Goal: Register for event/course

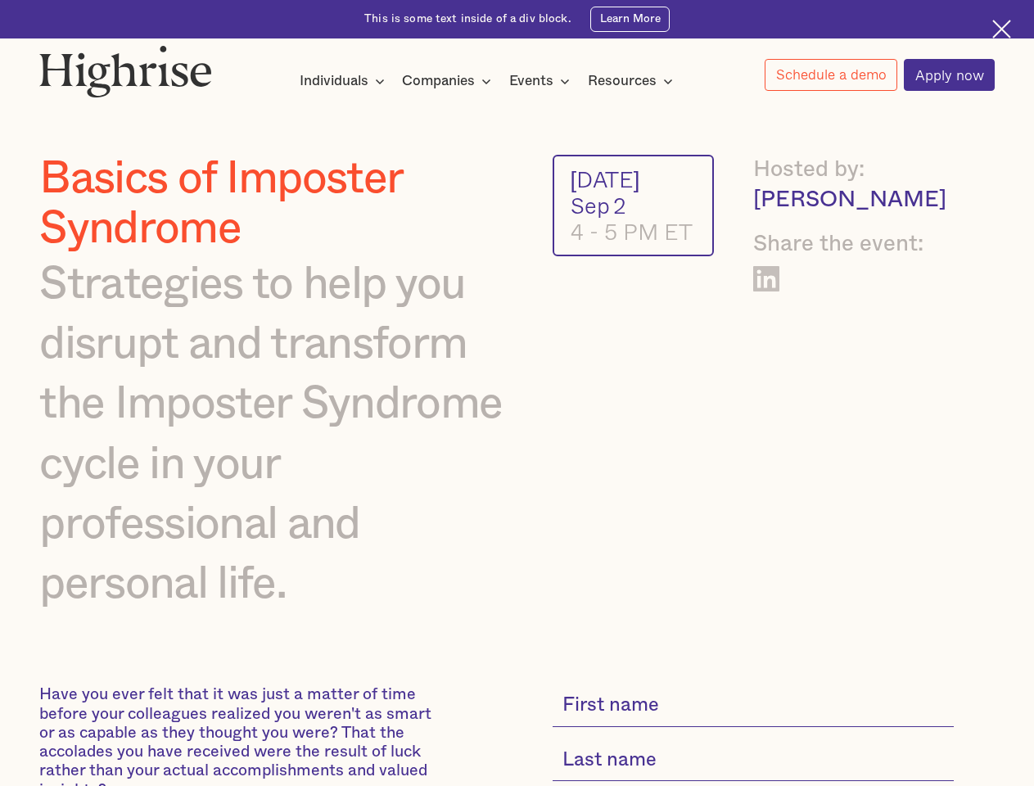
click at [127, 67] on img at bounding box center [125, 71] width 173 height 52
click at [342, 82] on div "Individuals" at bounding box center [334, 81] width 69 height 20
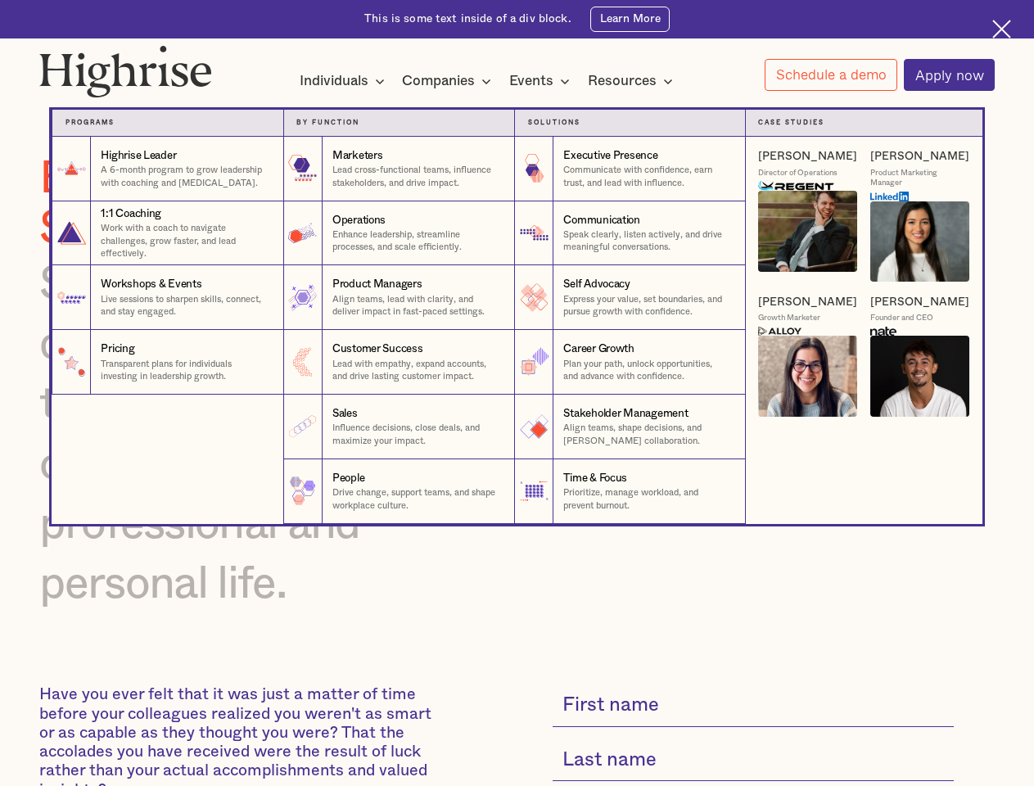
click at [449, 82] on div "Companies" at bounding box center [438, 81] width 73 height 20
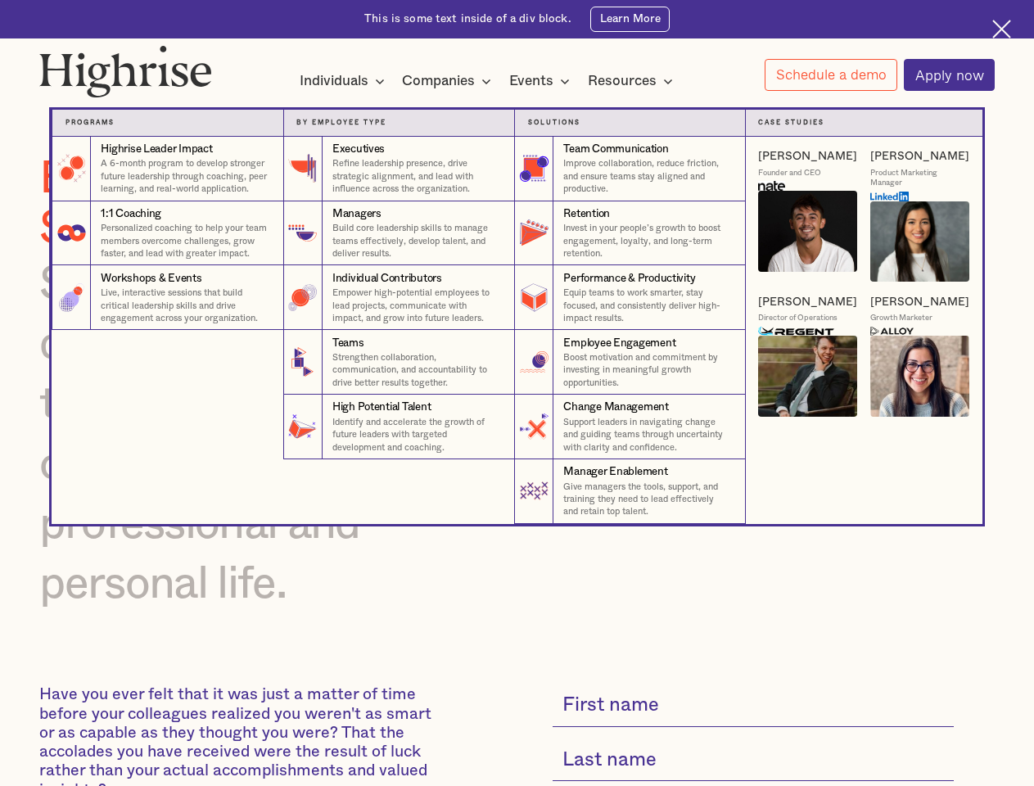
click at [543, 82] on div "Events" at bounding box center [531, 81] width 44 height 20
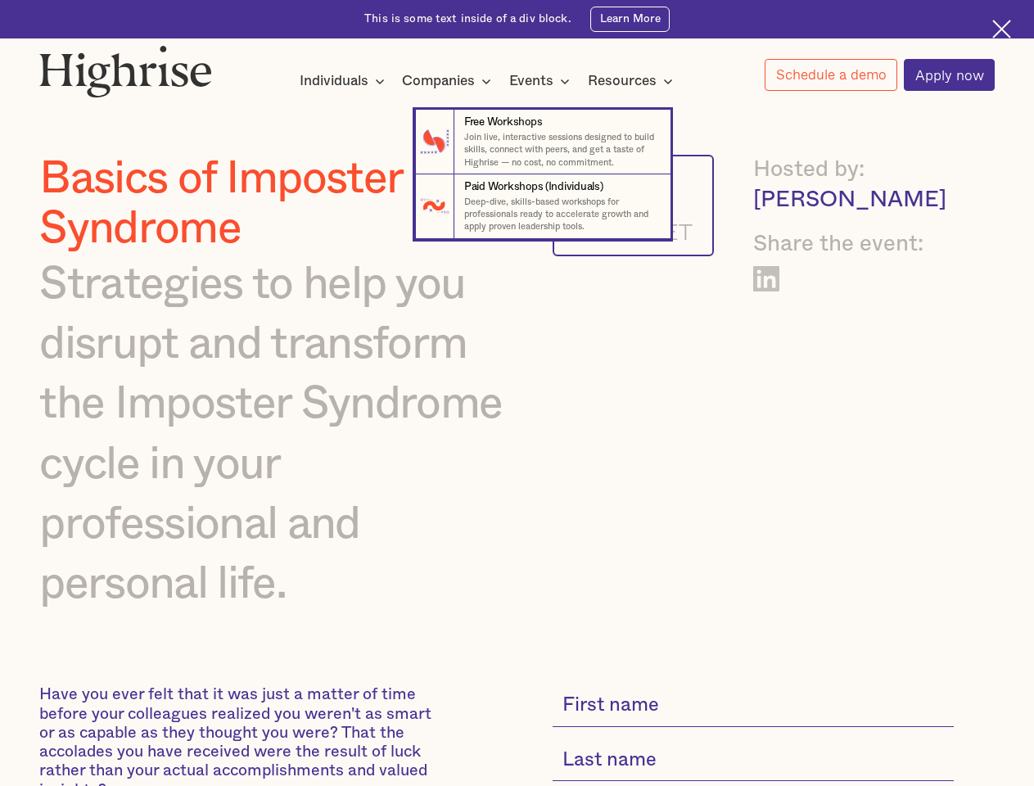
click at [635, 82] on div "Resources" at bounding box center [622, 81] width 69 height 20
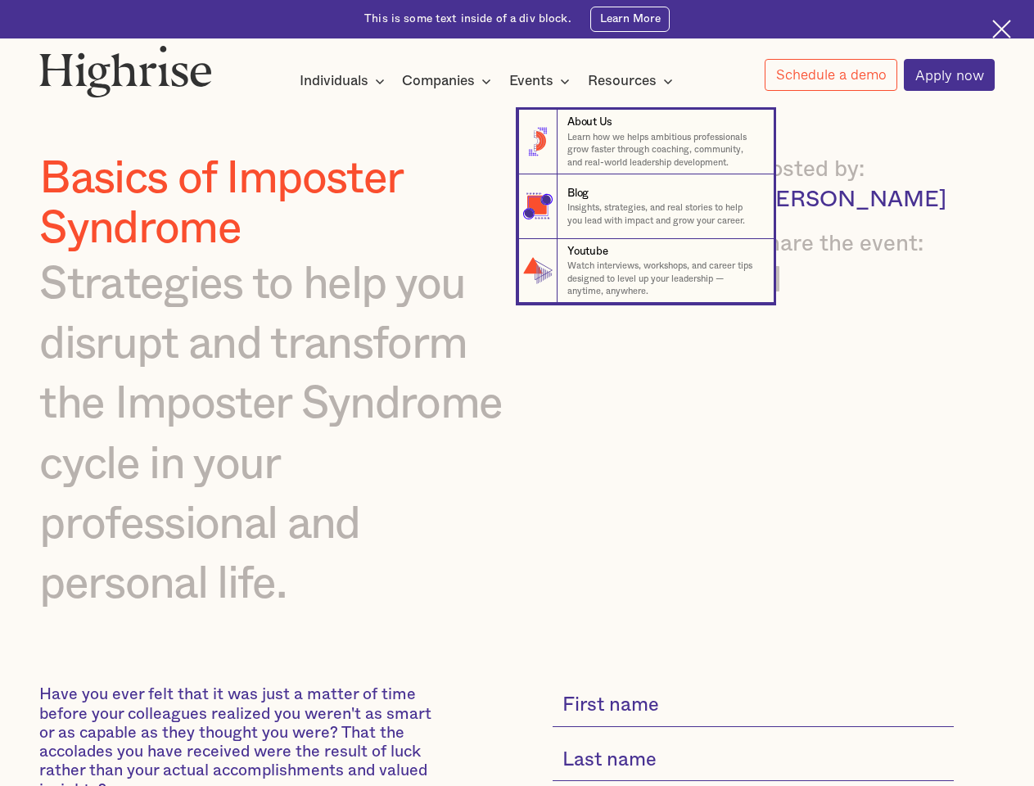
click at [830, 75] on link "Schedule a demo" at bounding box center [830, 75] width 133 height 32
